Goal: Navigation & Orientation: Find specific page/section

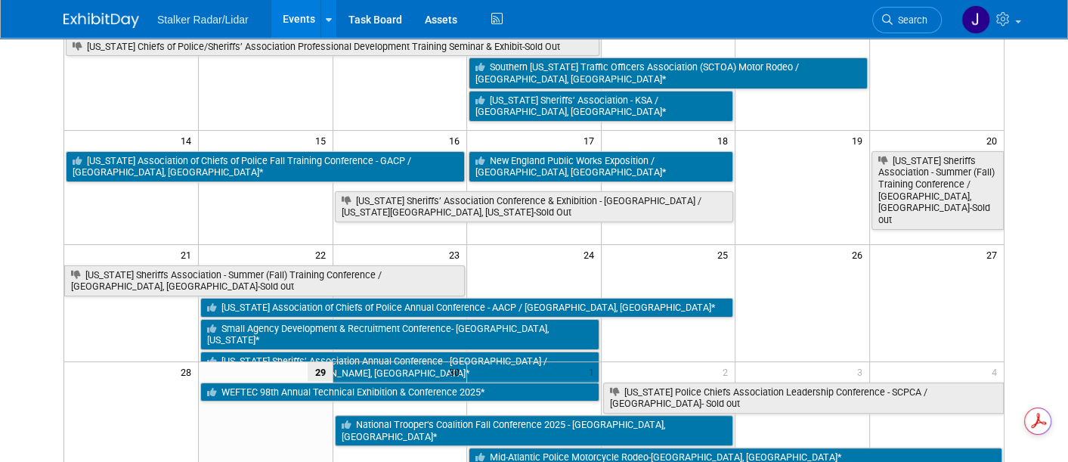
scroll to position [302, 0]
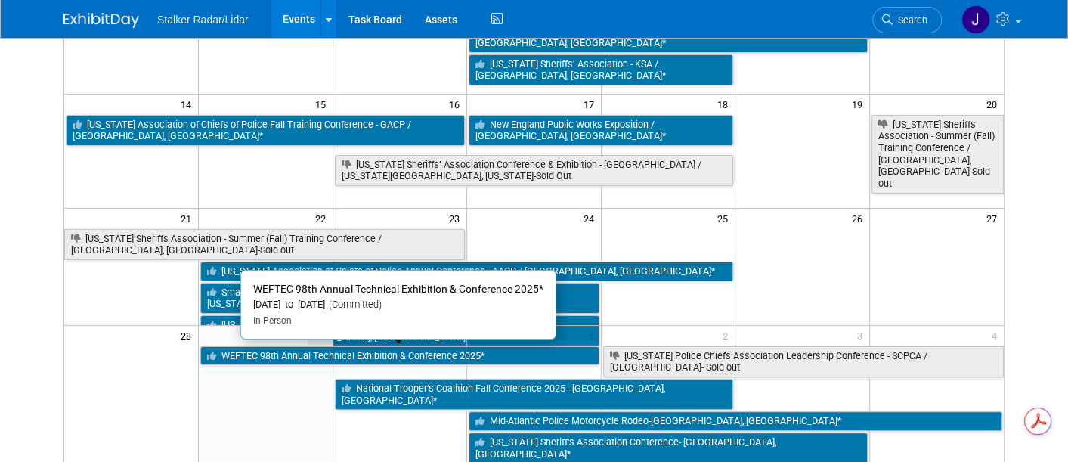
click at [469, 352] on link "WEFTEC 98th Annual Technical Exhibition & Conference 2025*" at bounding box center [399, 356] width 399 height 20
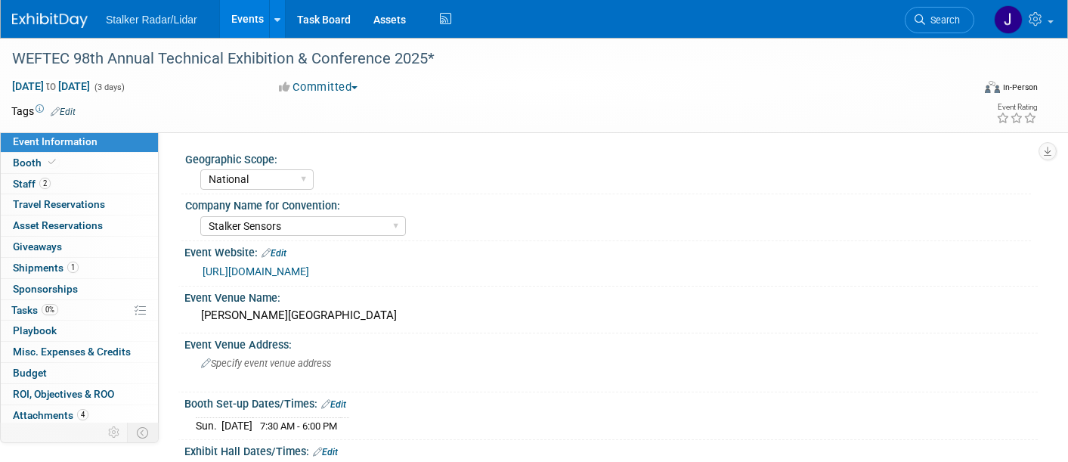
select select "National"
select select "Stalker Sensors"
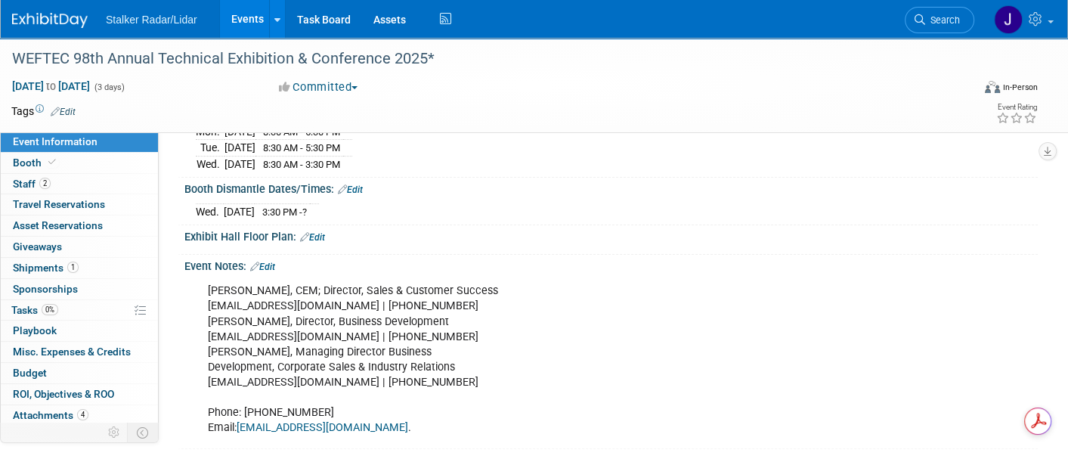
scroll to position [378, 0]
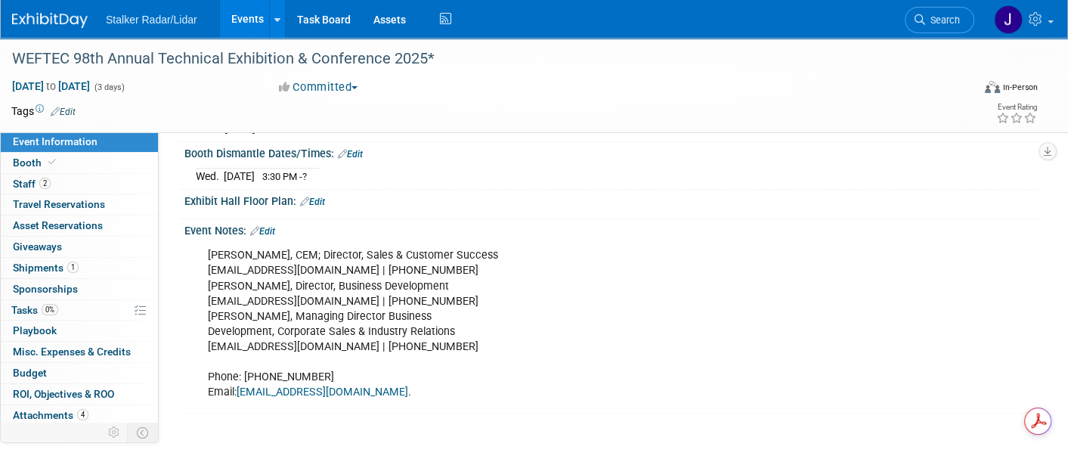
click at [63, 203] on span "Travel Reservations 0" at bounding box center [59, 204] width 92 height 12
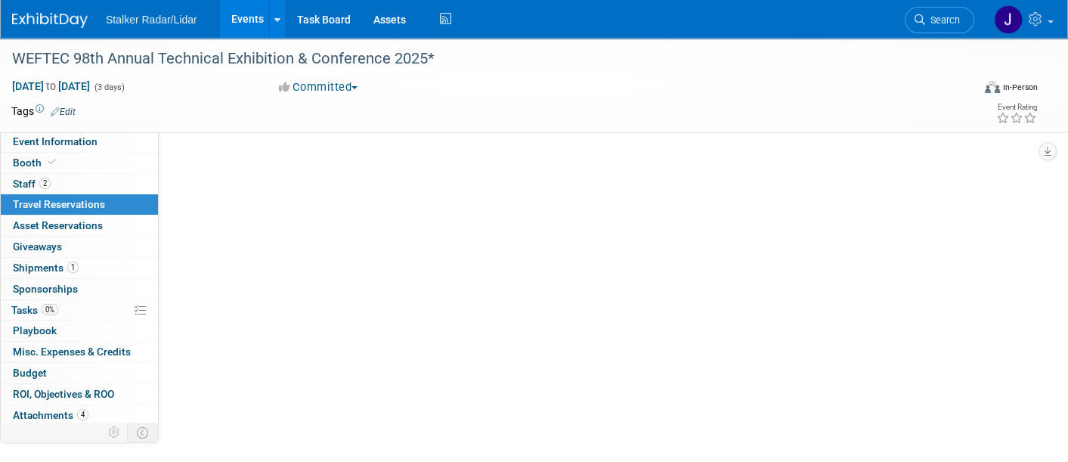
scroll to position [0, 0]
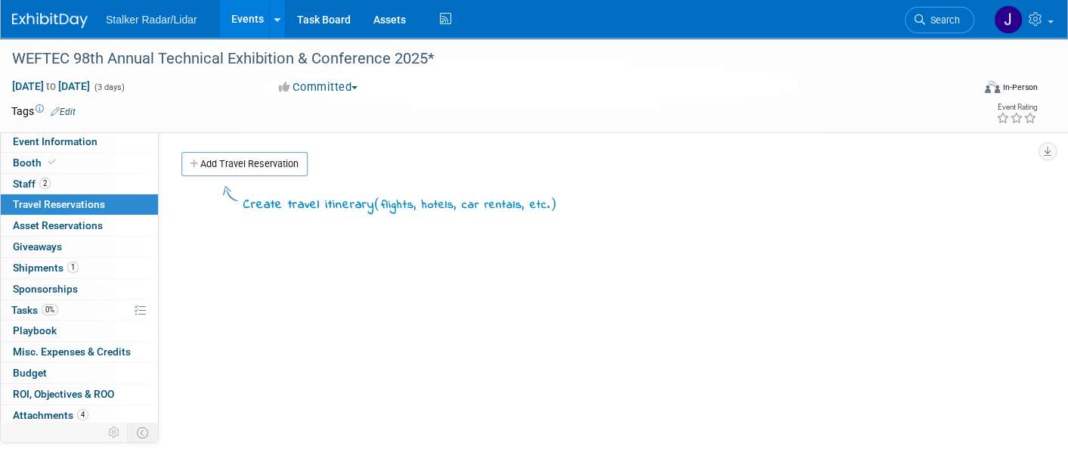
click at [67, 220] on span "Asset Reservations 0" at bounding box center [58, 225] width 90 height 12
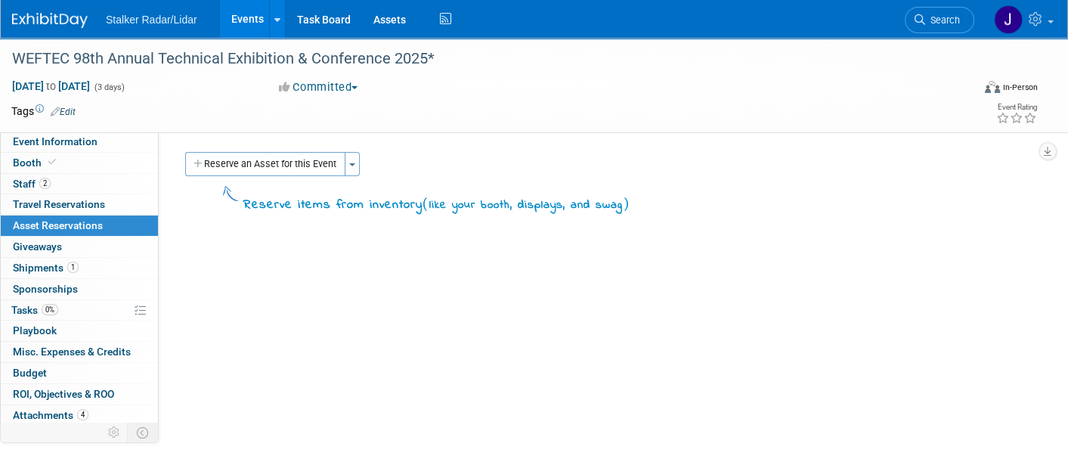
click at [67, 240] on link "0 Giveaways 0" at bounding box center [79, 247] width 157 height 20
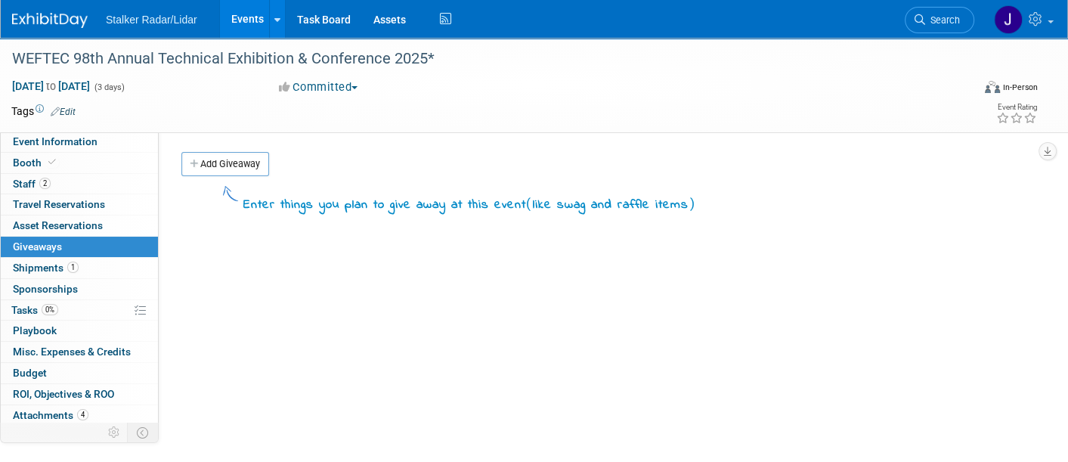
click at [36, 266] on span "Shipments 1" at bounding box center [46, 268] width 66 height 12
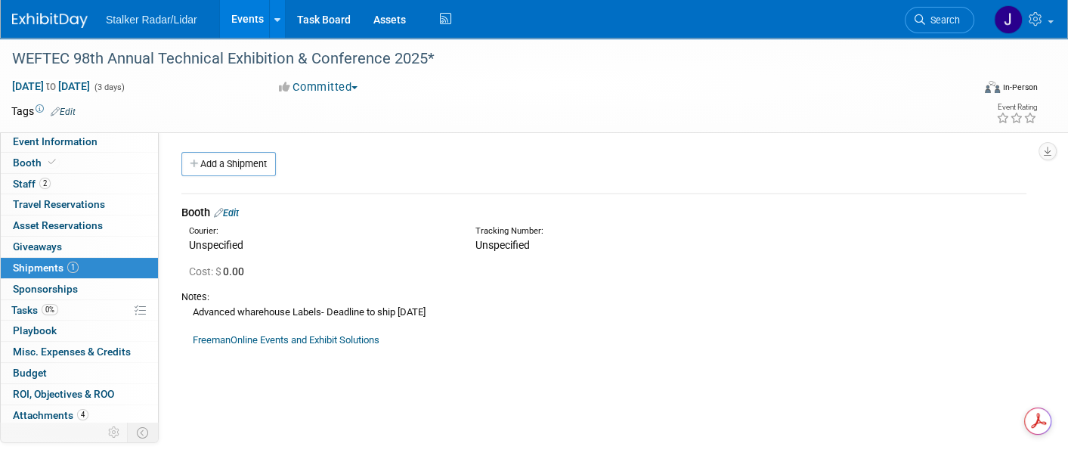
click at [22, 156] on span "Booth" at bounding box center [36, 162] width 46 height 12
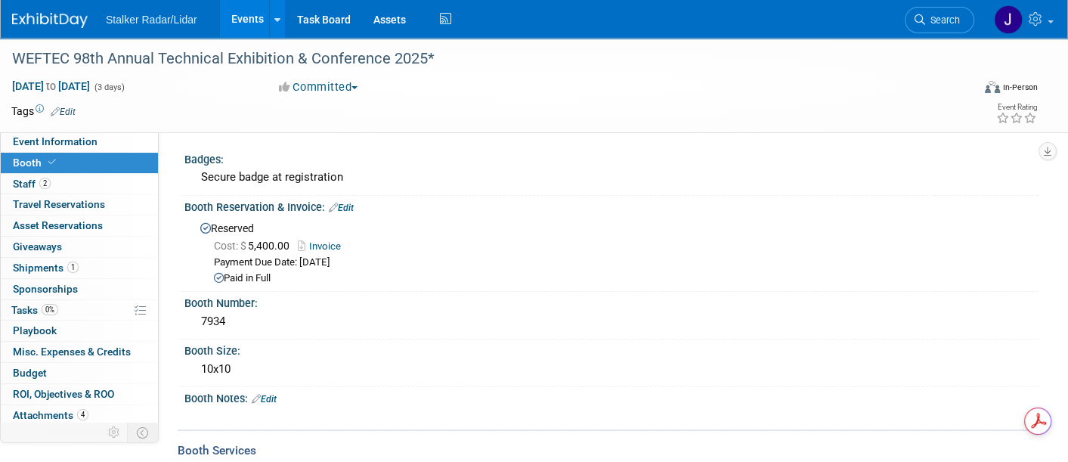
click at [37, 146] on span "Event Information" at bounding box center [55, 141] width 85 height 12
select select "National"
select select "Stalker Sensors"
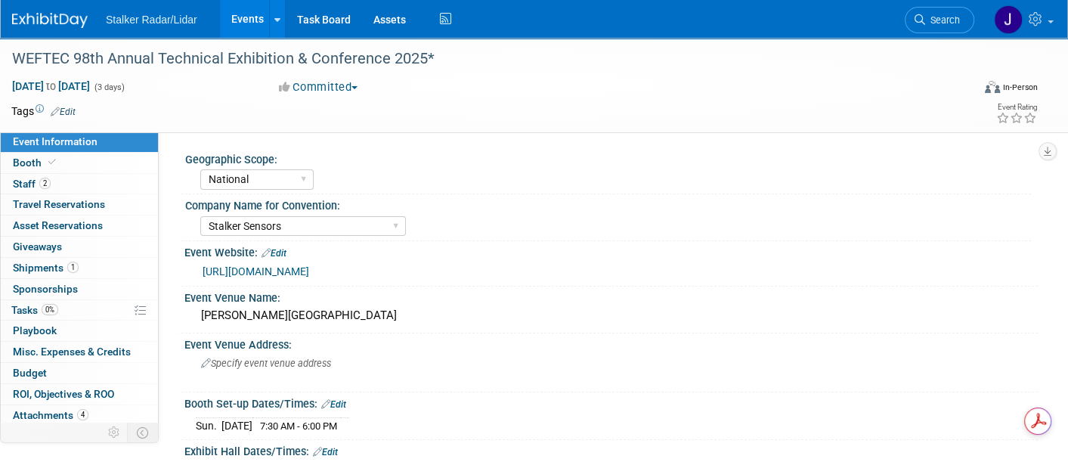
click at [260, 270] on link "[URL][DOMAIN_NAME]" at bounding box center [256, 271] width 107 height 12
